Goal: Information Seeking & Learning: Find specific fact

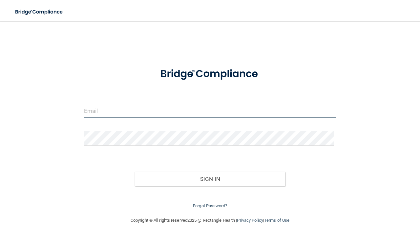
type input "[EMAIL_ADDRESS][DOMAIN_NAME]"
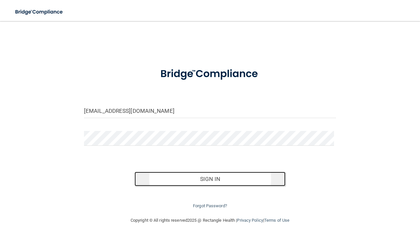
click at [237, 182] on button "Sign In" at bounding box center [210, 178] width 151 height 14
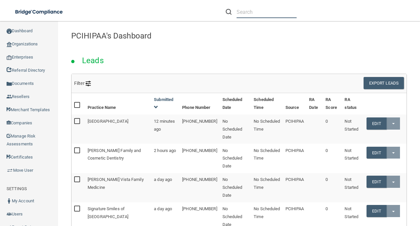
click at [248, 14] on input "text" at bounding box center [267, 12] width 60 height 12
paste input "[EMAIL_ADDRESS][DOMAIN_NAME]"
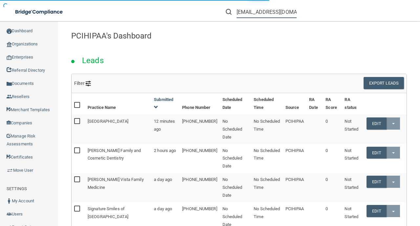
type input "[EMAIL_ADDRESS][DOMAIN_NAME]"
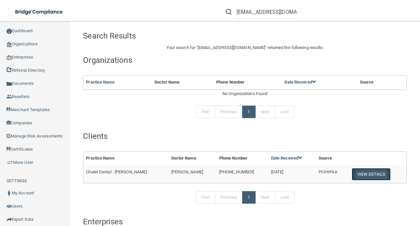
click at [363, 171] on button "View Details" at bounding box center [371, 174] width 39 height 12
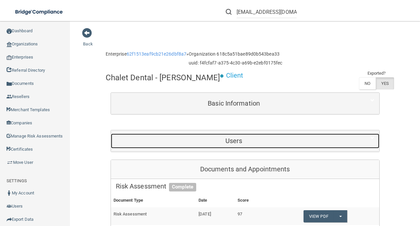
click at [279, 144] on h5 "Users" at bounding box center [234, 140] width 237 height 7
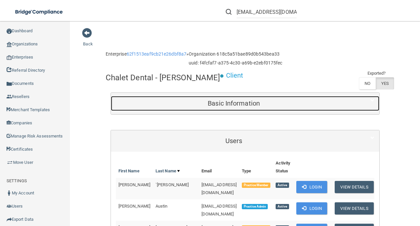
click at [264, 107] on h5 "Basic Information" at bounding box center [234, 103] width 237 height 7
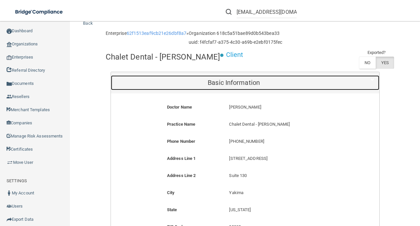
scroll to position [44, 0]
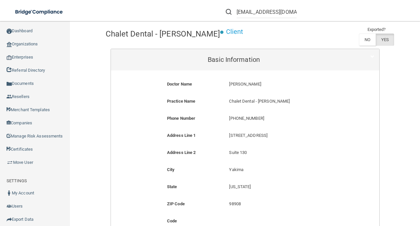
click at [252, 122] on p "[PHONE_NUMBER]" at bounding box center [286, 118] width 115 height 8
copy form "[PHONE_NUMBER]"
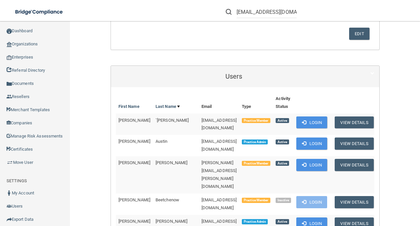
scroll to position [350, 0]
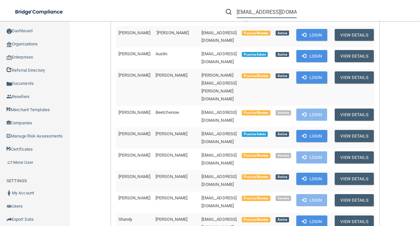
click at [263, 13] on input "[EMAIL_ADDRESS][DOMAIN_NAME]" at bounding box center [267, 12] width 60 height 12
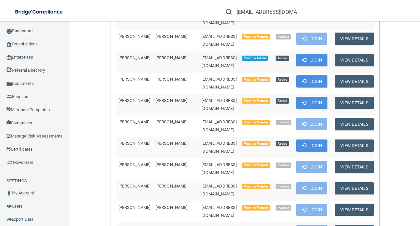
drag, startPoint x: 169, startPoint y: 125, endPoint x: 143, endPoint y: 123, distance: 26.3
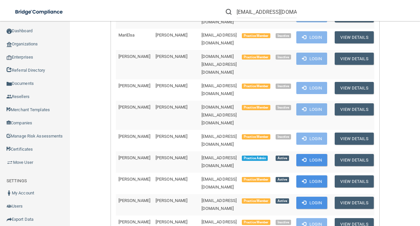
scroll to position [1056, 0]
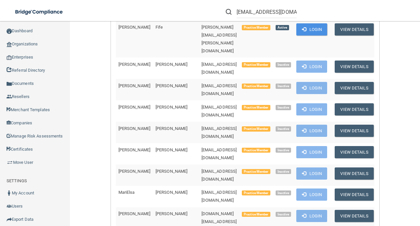
scroll to position [867, 0]
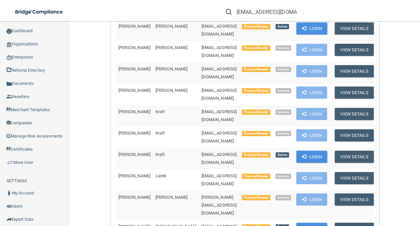
scroll to position [1197, 0]
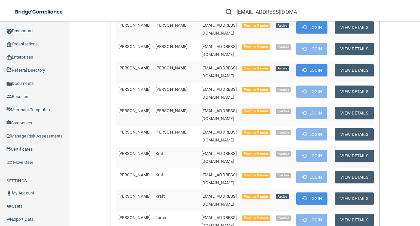
drag, startPoint x: 237, startPoint y: 67, endPoint x: 115, endPoint y: 43, distance: 123.8
drag, startPoint x: 117, startPoint y: 50, endPoint x: 186, endPoint y: 49, distance: 69.3
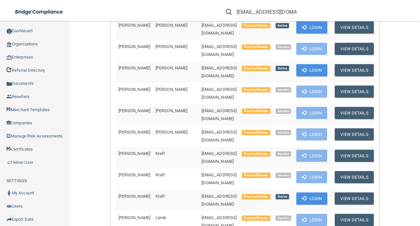
click at [295, 11] on form "[EMAIL_ADDRESS][DOMAIN_NAME]" at bounding box center [261, 12] width 81 height 12
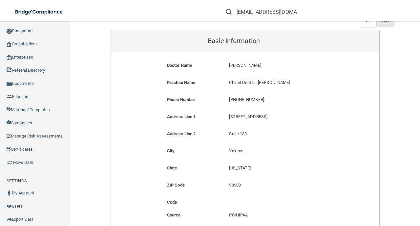
scroll to position [87, 0]
